Goal: Navigation & Orientation: Find specific page/section

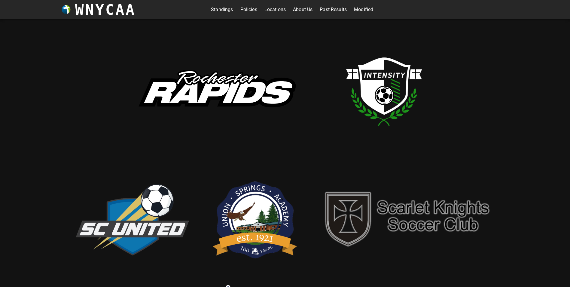
click at [363, 12] on link "Modified" at bounding box center [363, 10] width 19 height 10
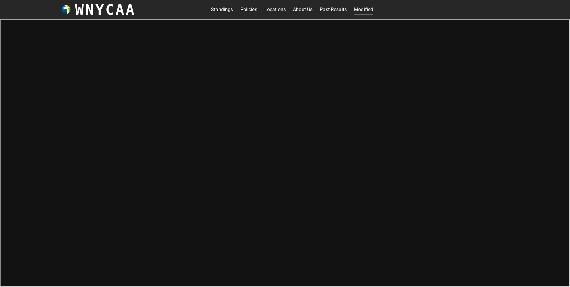
click at [296, 9] on link "About Us" at bounding box center [303, 10] width 20 height 10
